Goal: Communication & Community: Share content

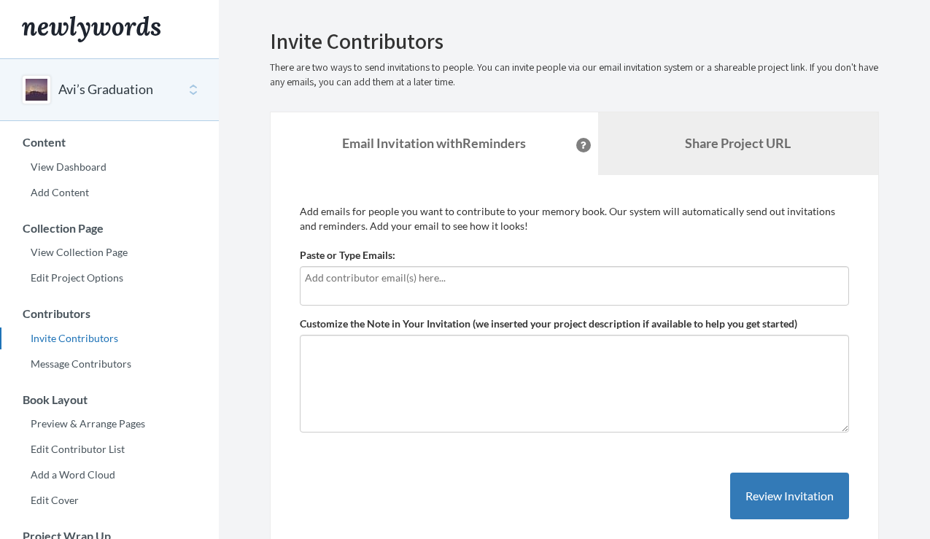
click at [736, 143] on b "Share Project URL" at bounding box center [738, 143] width 106 height 16
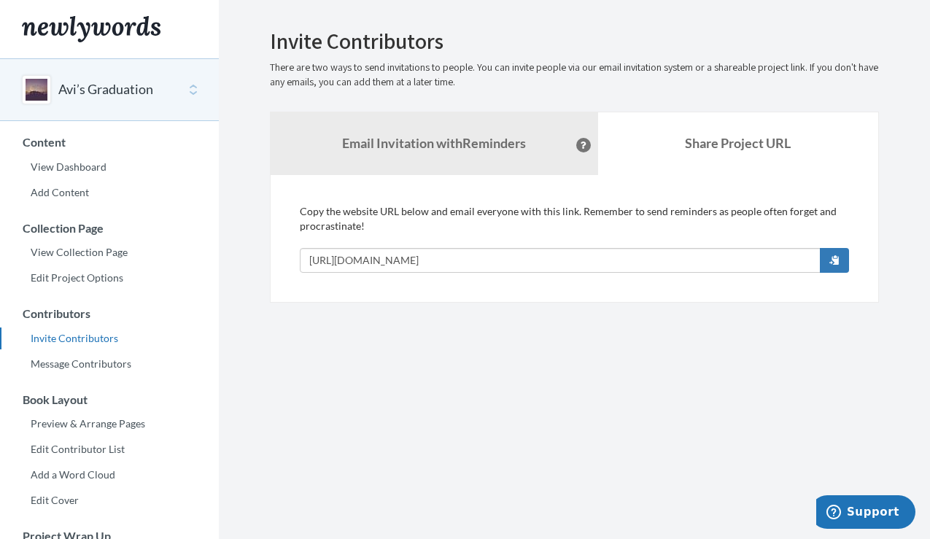
click at [126, 90] on button "Avi’s Graduation" at bounding box center [105, 89] width 95 height 19
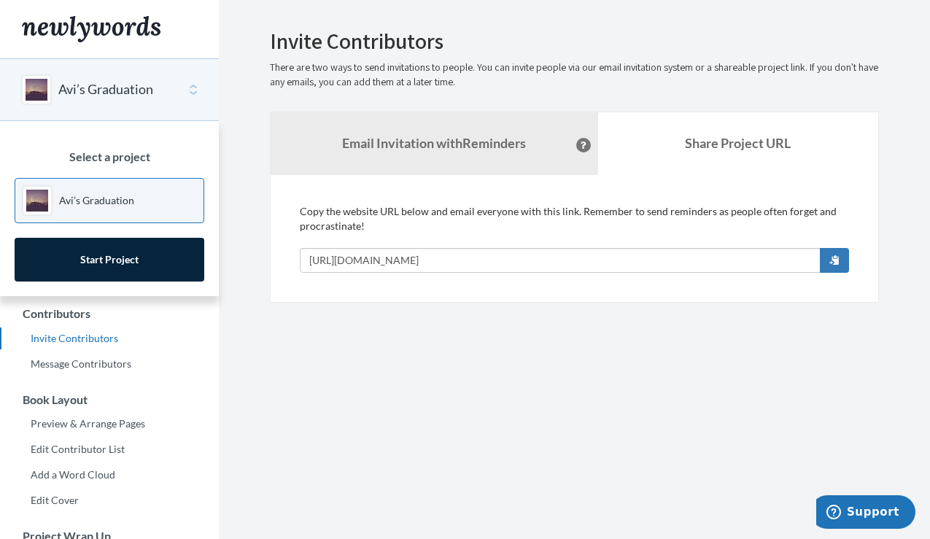
click at [120, 199] on p "Avi’s Graduation" at bounding box center [96, 200] width 75 height 15
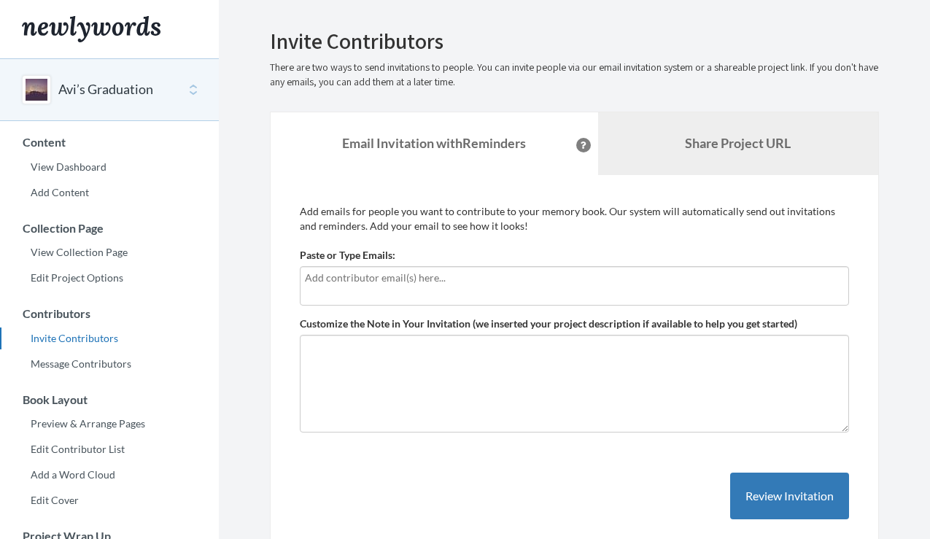
click at [664, 149] on link "Share Project URL" at bounding box center [738, 143] width 281 height 63
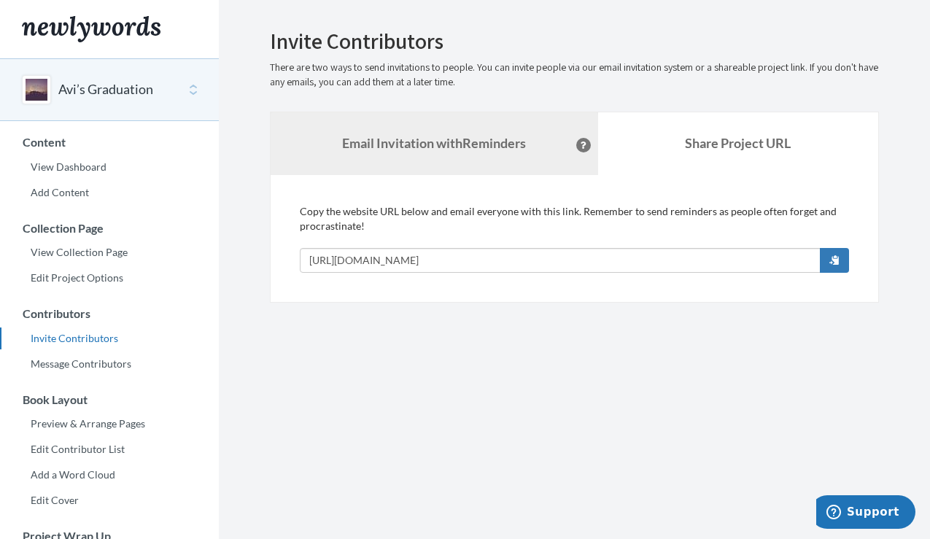
click at [499, 138] on strong "Email Invitation with Reminders" at bounding box center [434, 143] width 184 height 16
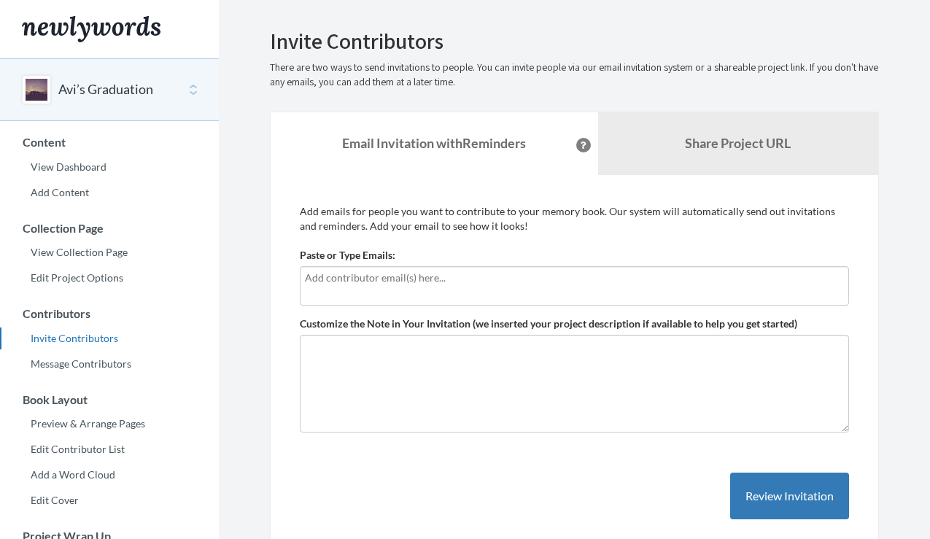
click at [512, 280] on input "text" at bounding box center [574, 278] width 539 height 16
click at [899, 237] on div "Emails have been sent! Invite Contributors There are two ways to send invitatio…" at bounding box center [574, 303] width 653 height 549
click at [892, 368] on div "Emails have been sent! Invite Contributors There are two ways to send invitatio…" at bounding box center [574, 303] width 653 height 549
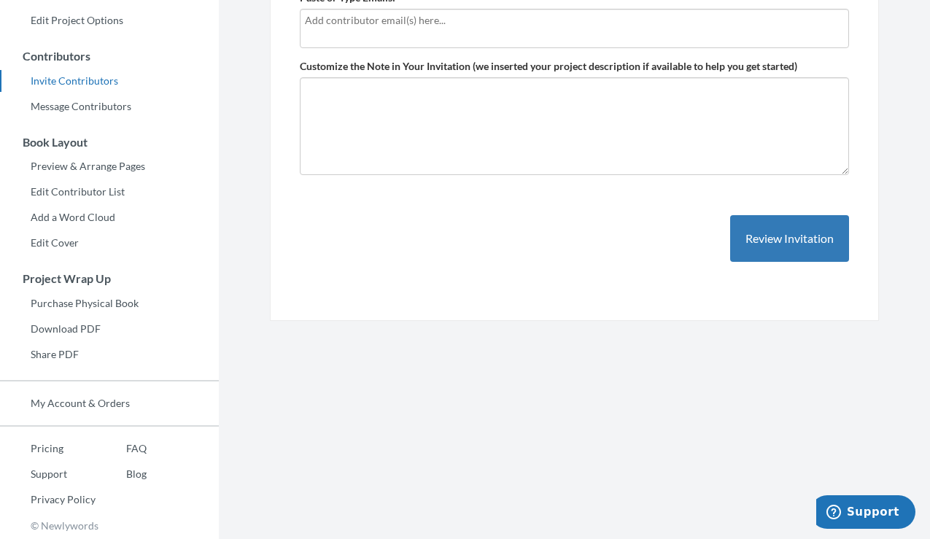
scroll to position [257, 0]
